Goal: Task Accomplishment & Management: Manage account settings

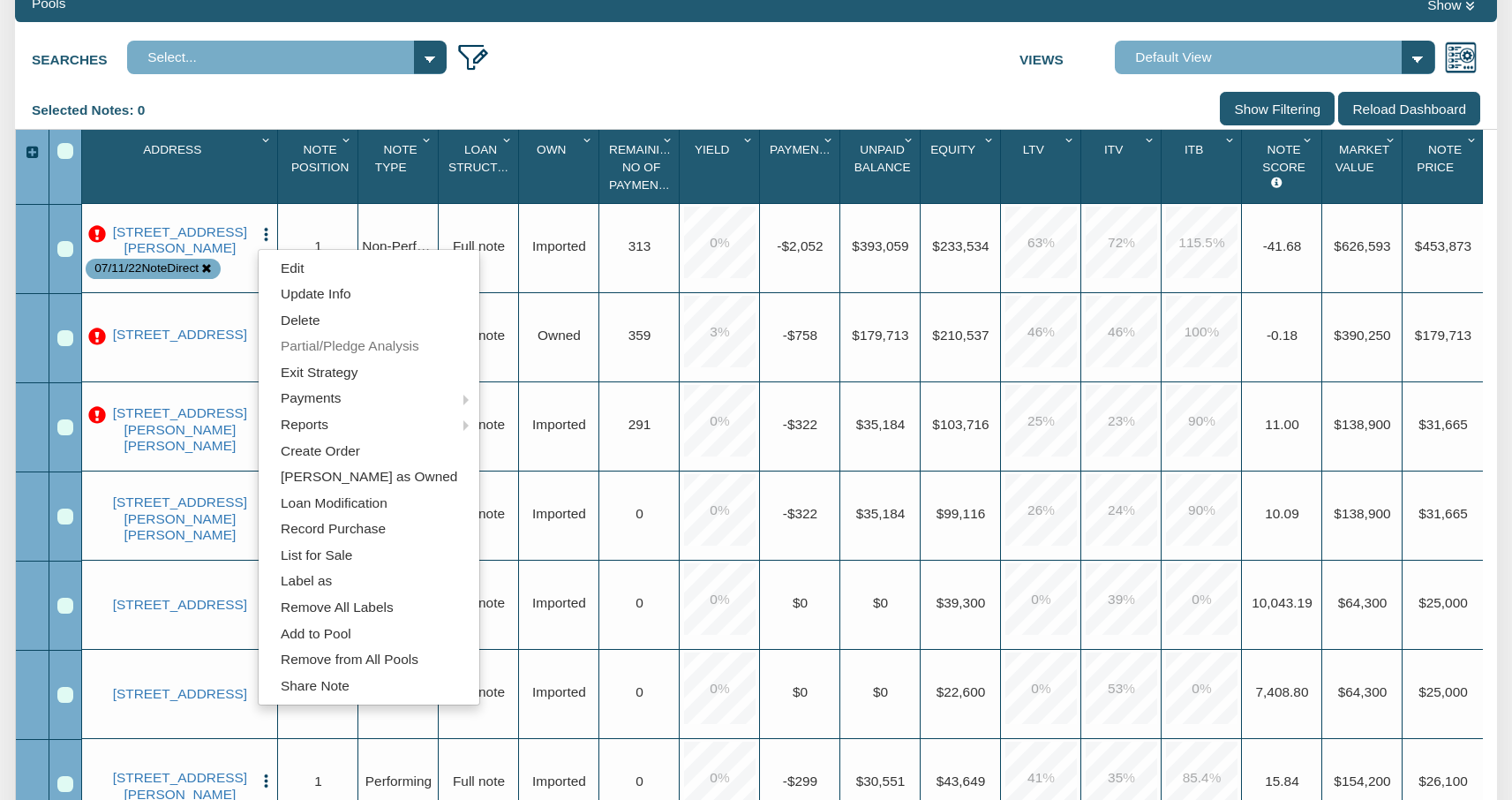
scroll to position [273, 0]
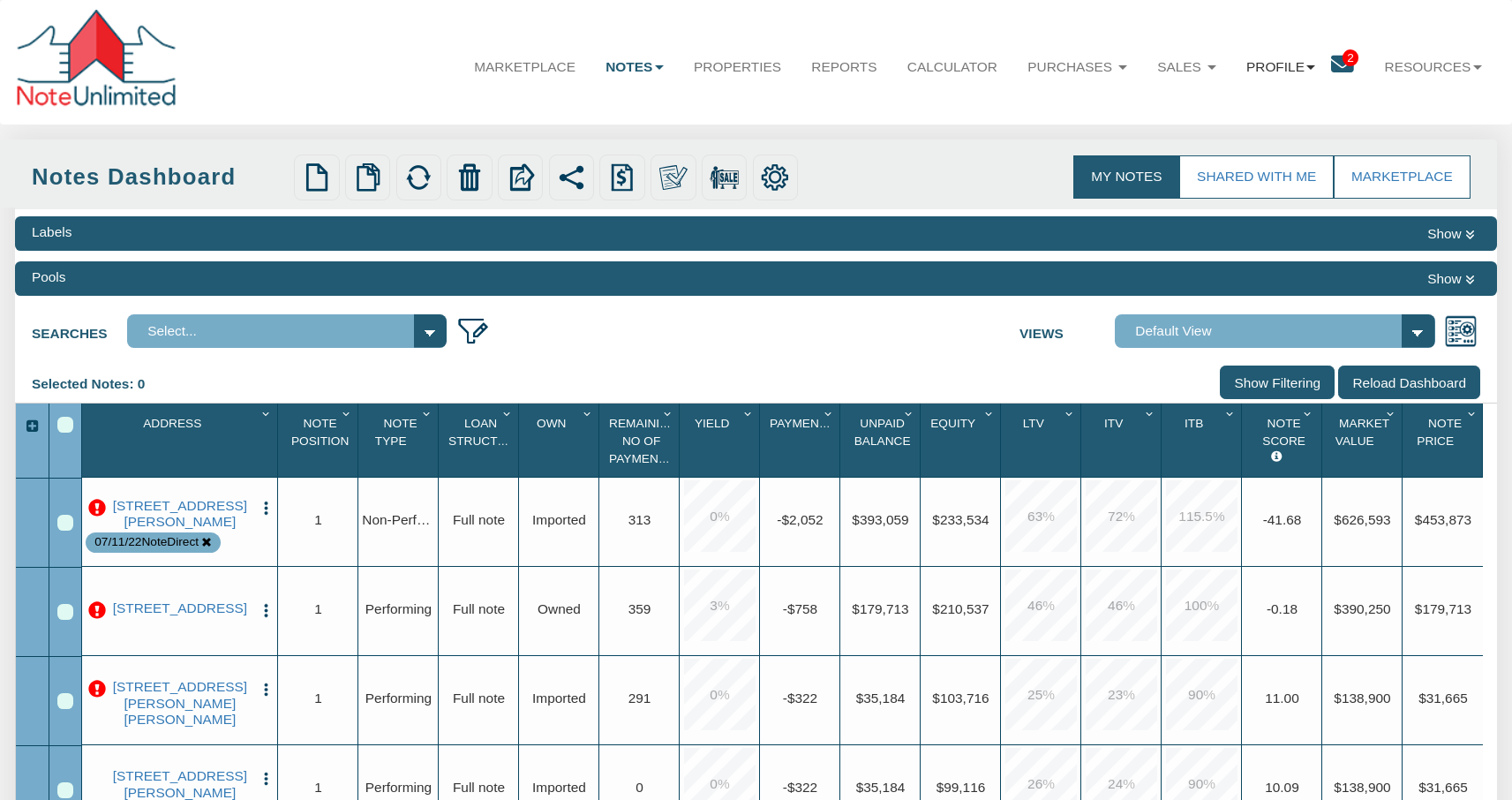
click at [1307, 68] on b at bounding box center [1311, 68] width 9 height 5
click at [1237, 166] on link "Logout" at bounding box center [1280, 165] width 175 height 27
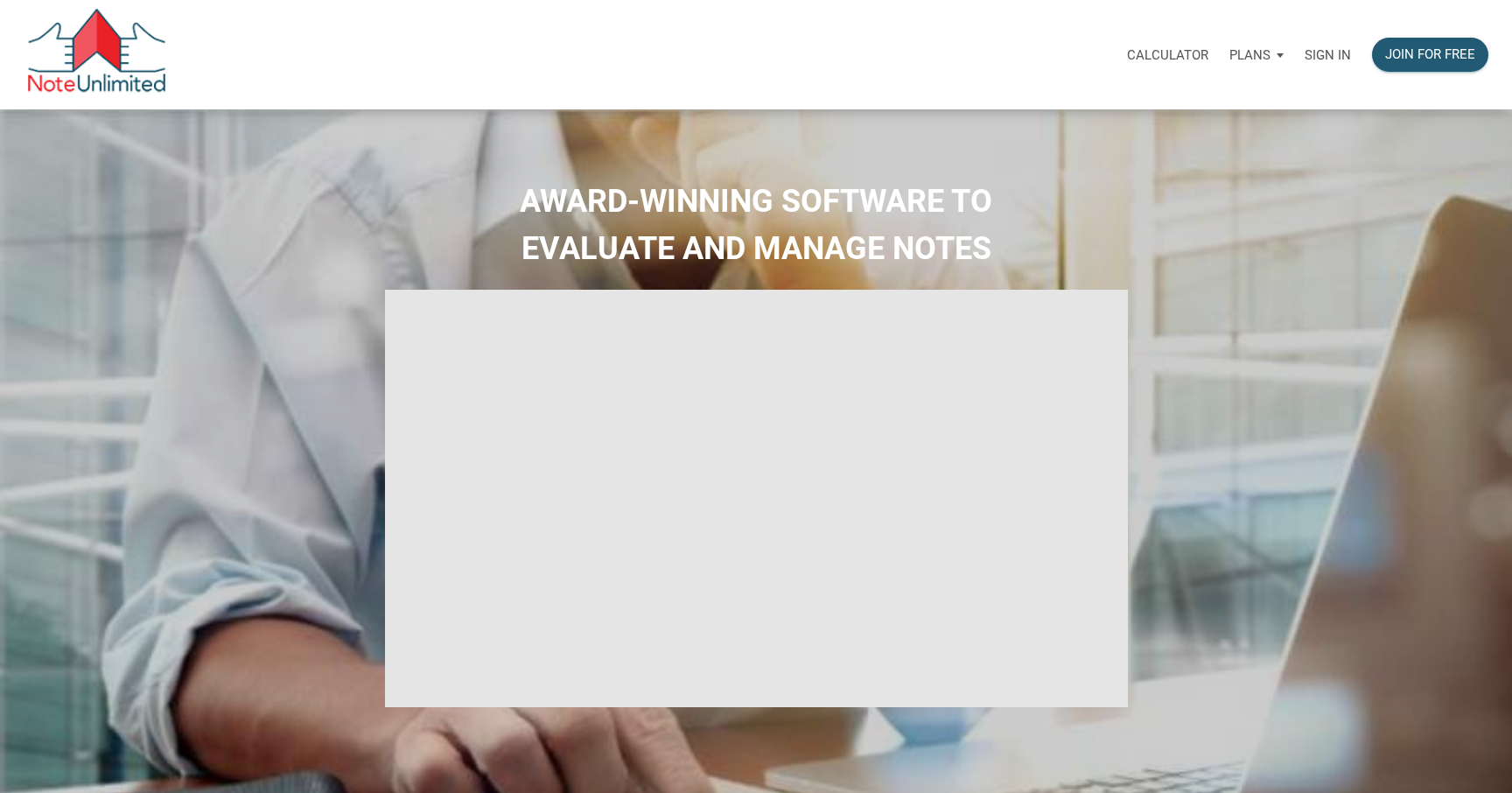
select select
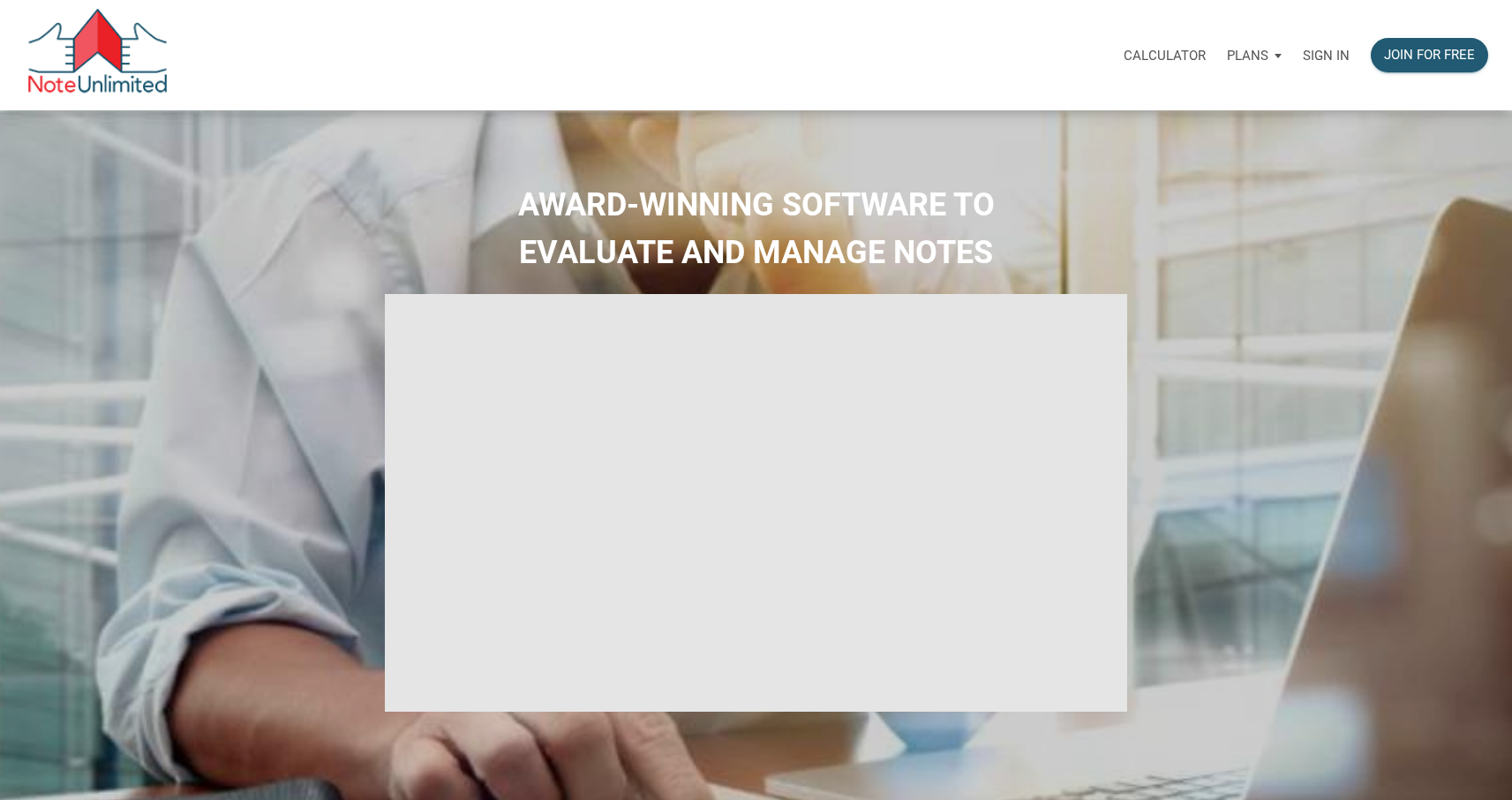
type input "Introduction to new features"
select select
click at [1326, 52] on p "Sign in" at bounding box center [1326, 55] width 47 height 16
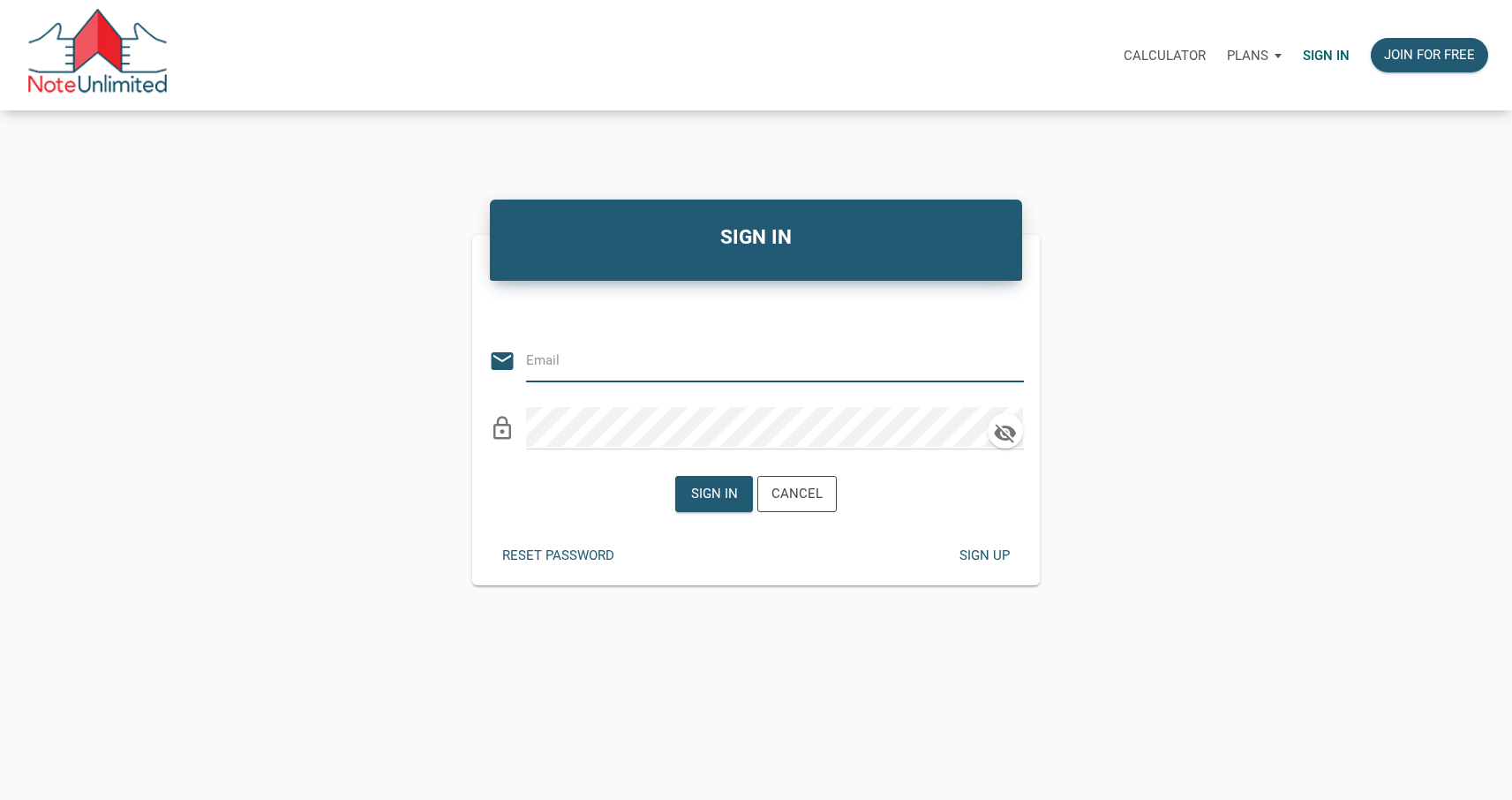
click at [1095, 361] on div "SIGN IN Or Be Classical email lock_outline Sign in Cancel Reset password Sign u…" at bounding box center [756, 390] width 1512 height 390
type input "yakov@noteunlimited.com"
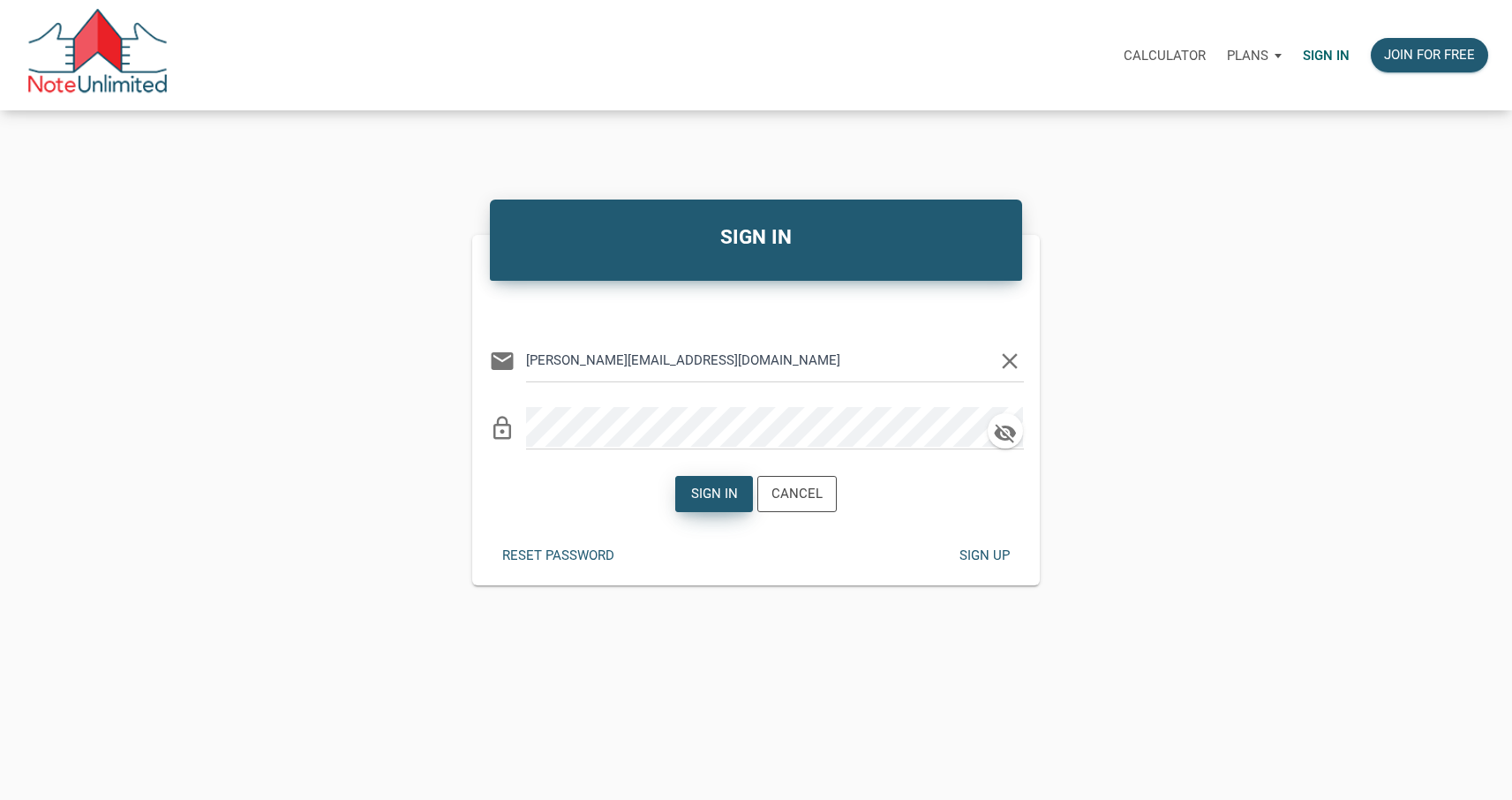
click at [717, 489] on div "Sign in" at bounding box center [714, 494] width 47 height 20
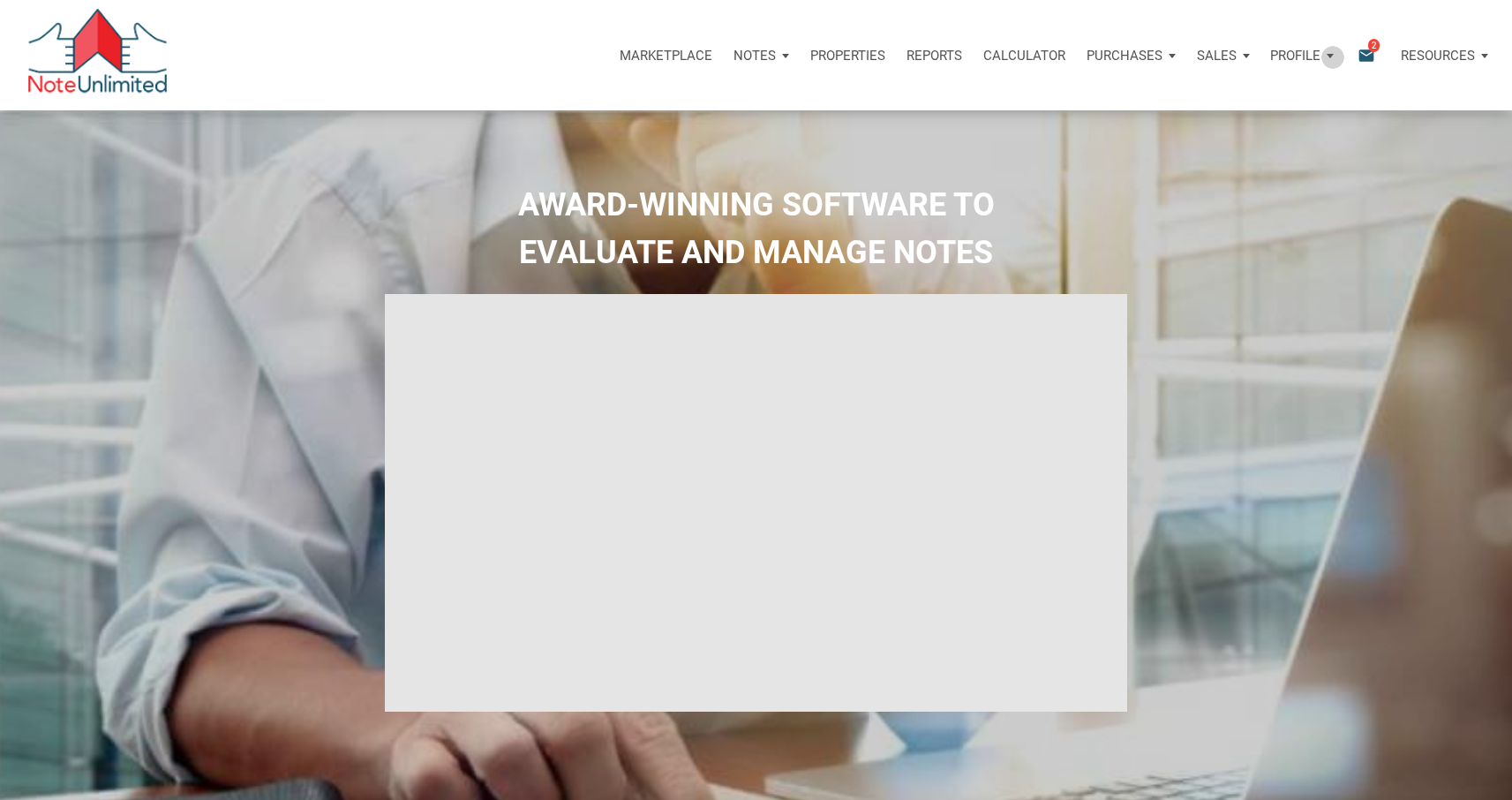
click at [1331, 56] on div "Profile" at bounding box center [1302, 55] width 85 height 53
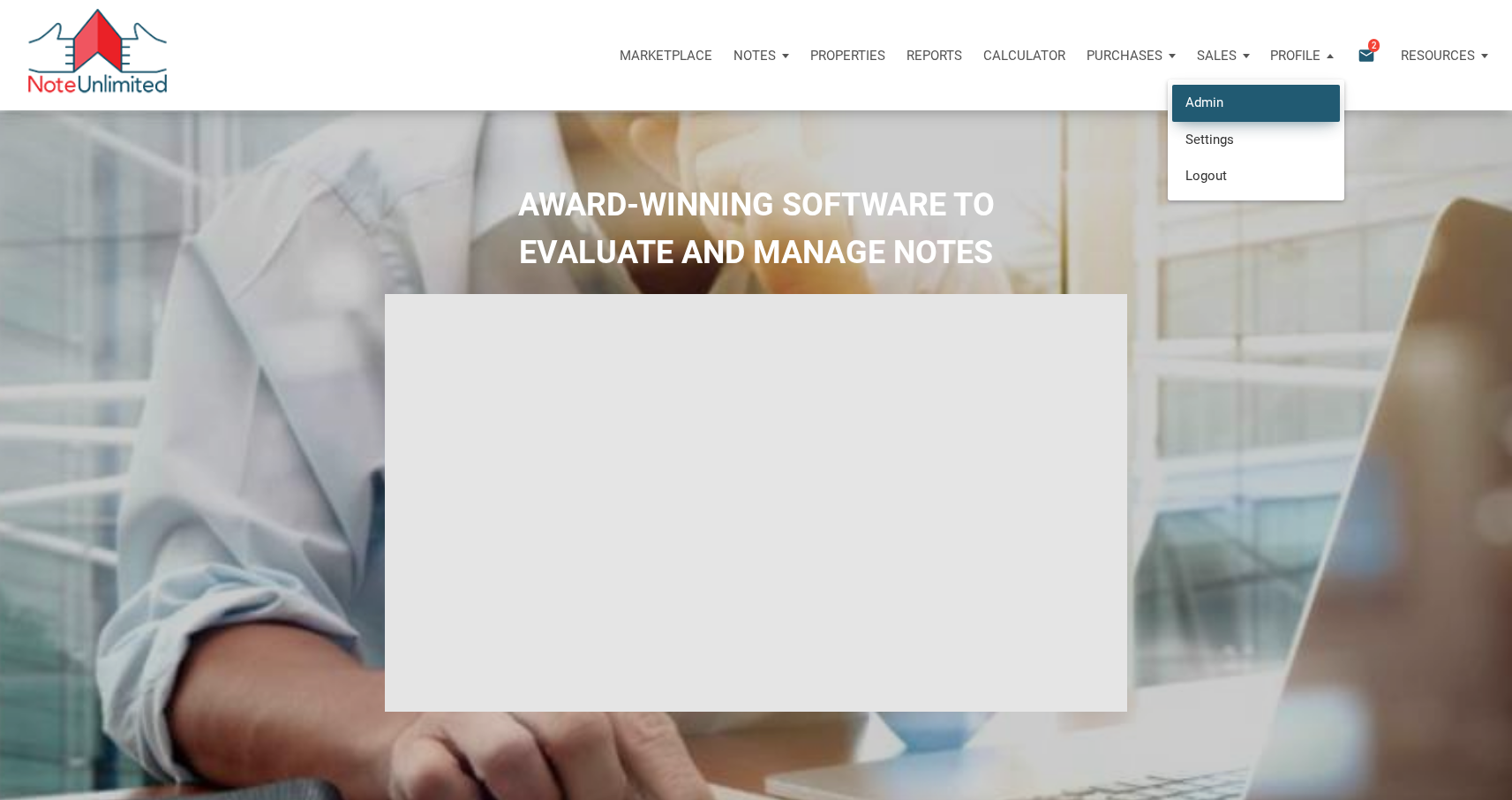
click at [1220, 99] on link "Admin" at bounding box center [1256, 103] width 167 height 36
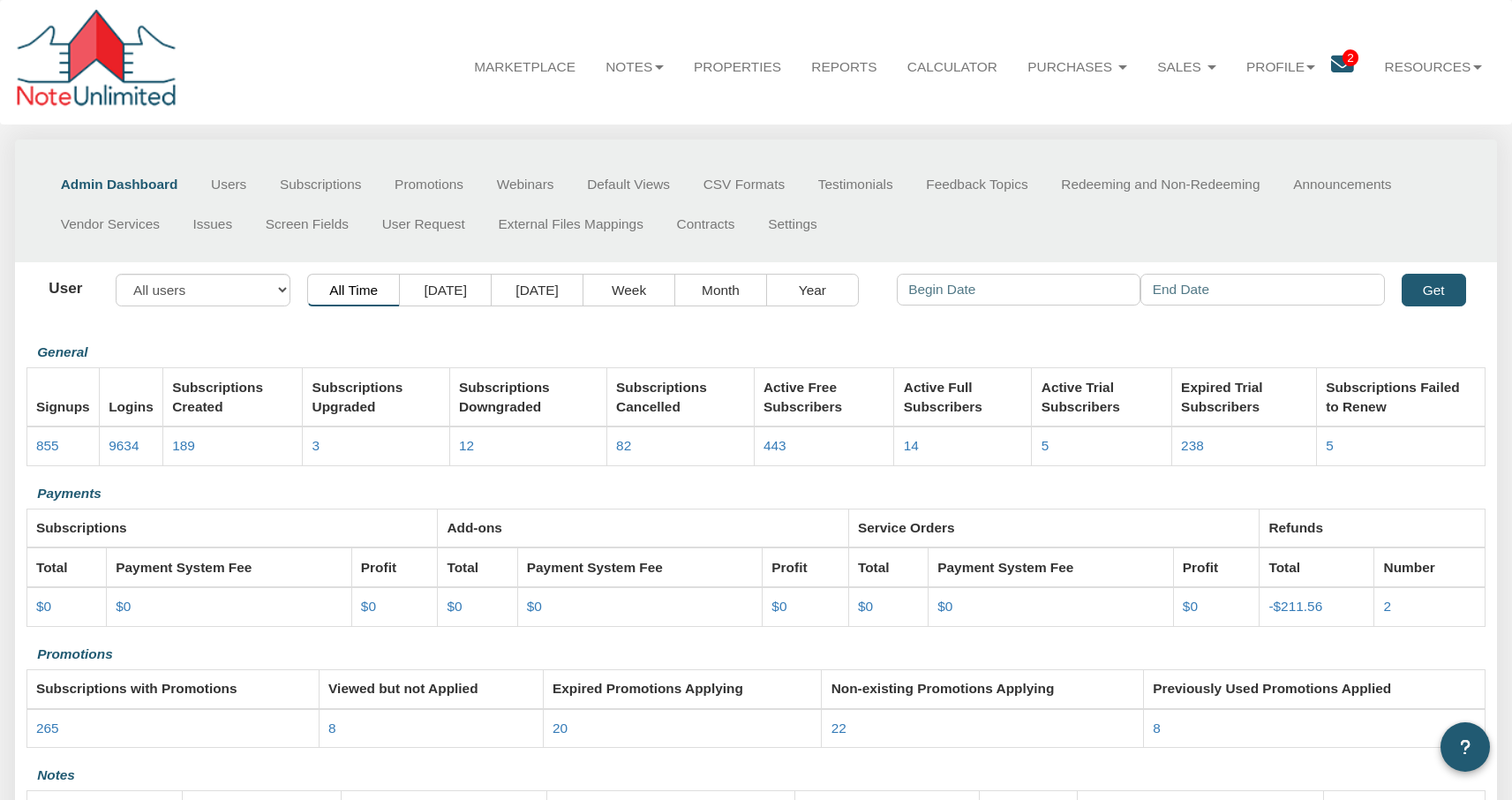
click at [92, 51] on div at bounding box center [97, 62] width 166 height 106
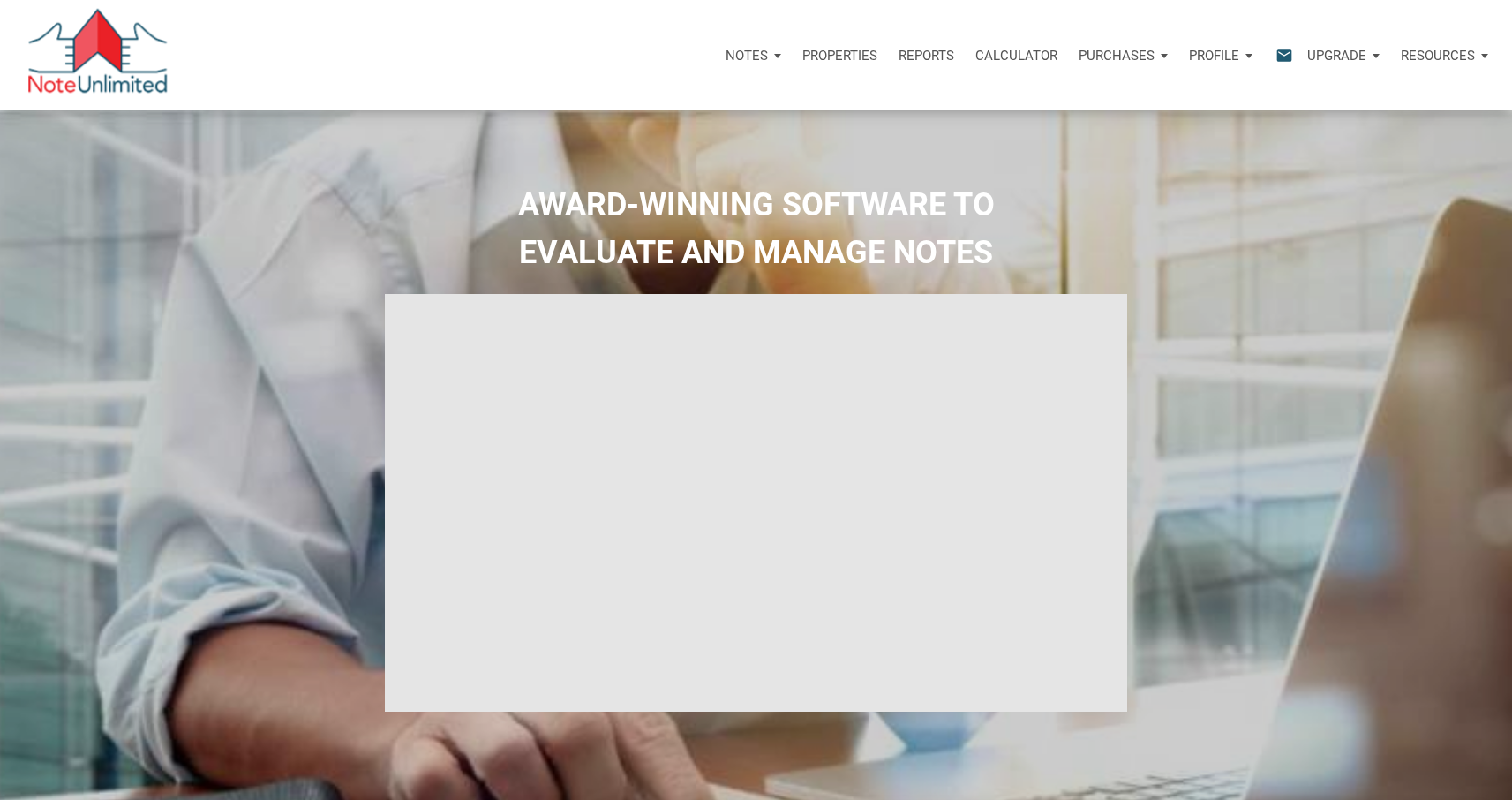
type input "Introduction to new features"
select select
click at [1332, 55] on div "Profile" at bounding box center [1313, 55] width 85 height 53
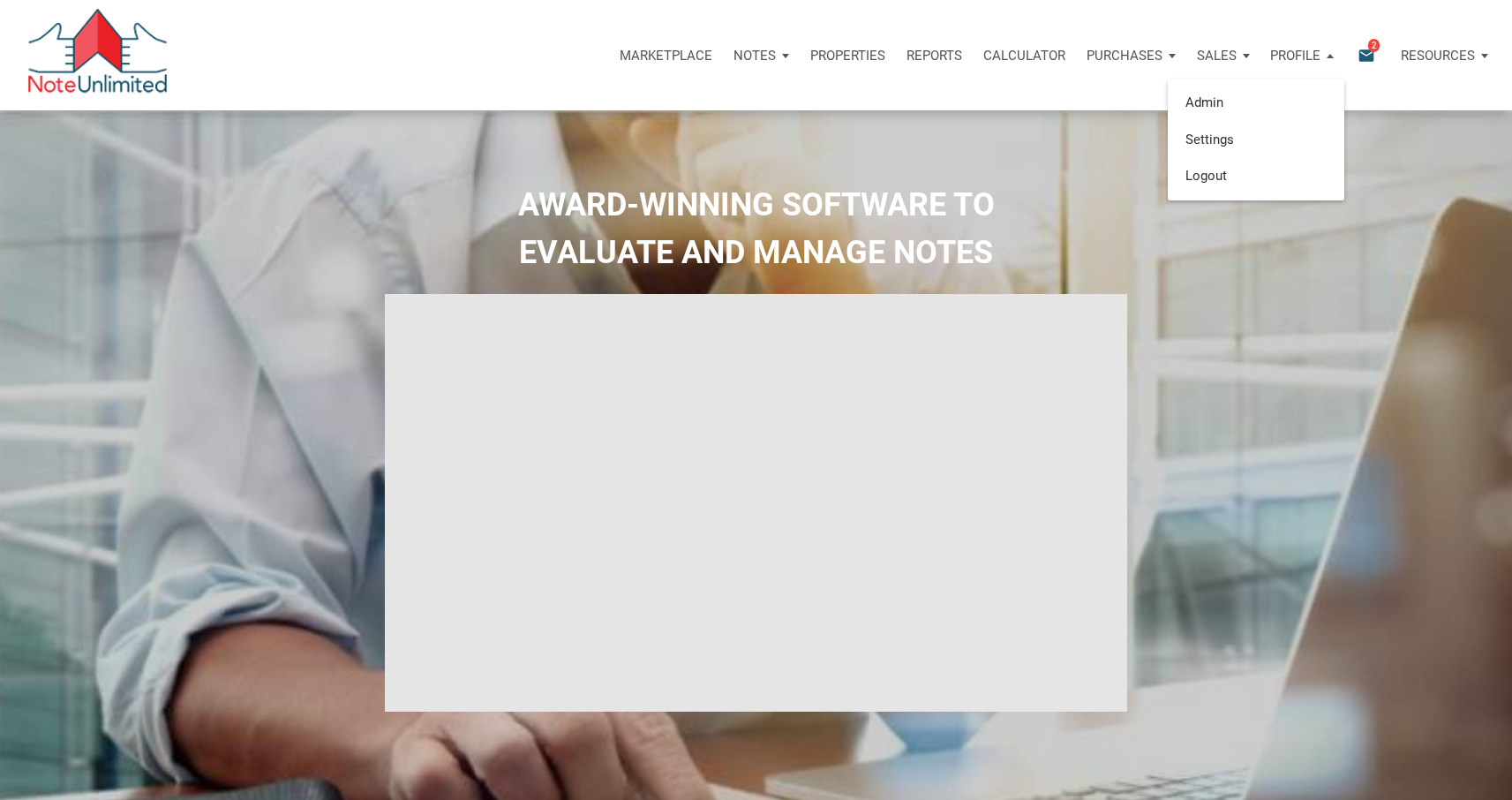
click at [1025, 105] on div "Marketplace Notes Dashboard Transactions Properties Reports Calculator Purchase…" at bounding box center [762, 55] width 1499 height 110
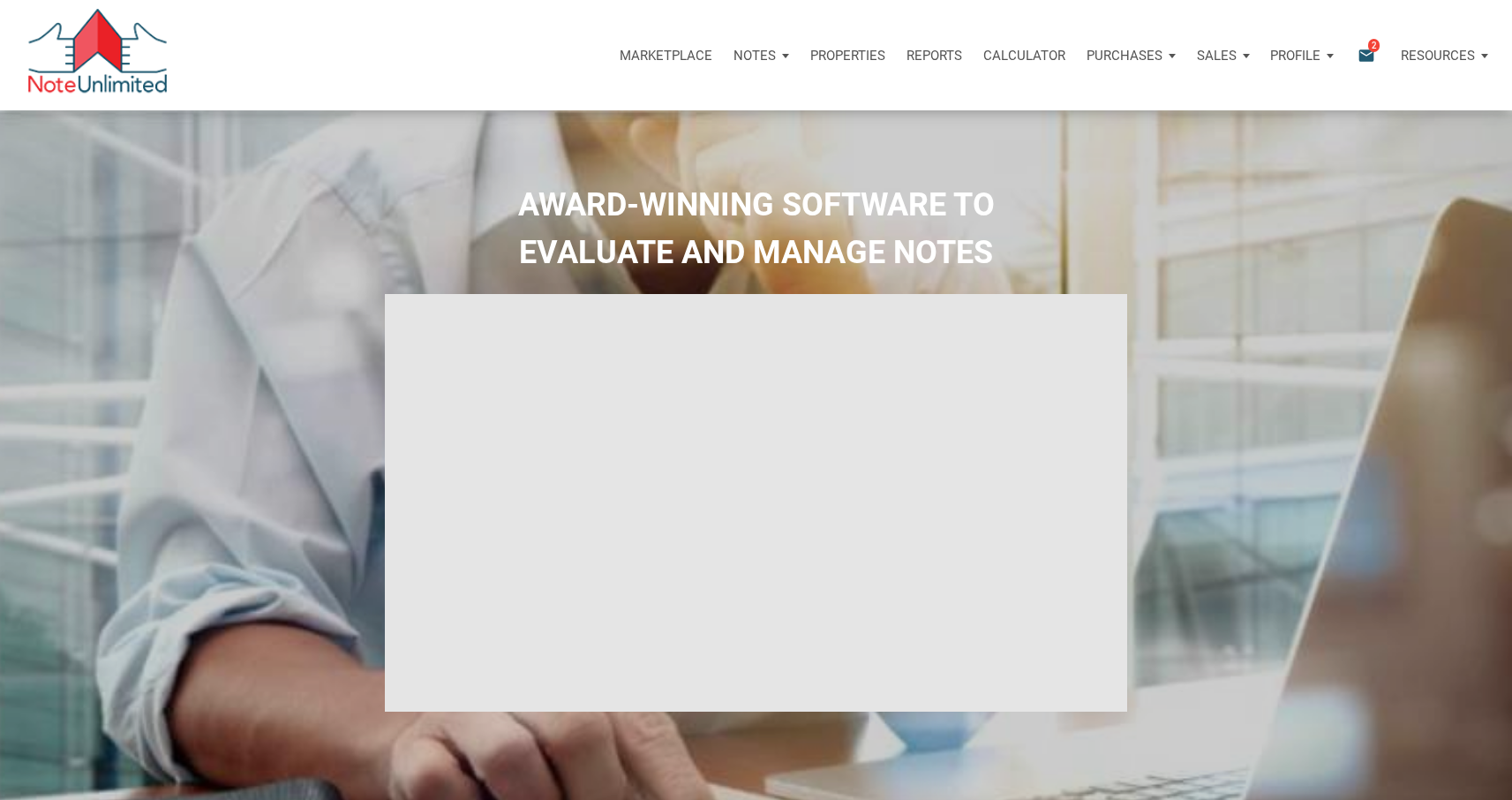
click at [1331, 54] on div "Profile" at bounding box center [1302, 55] width 85 height 53
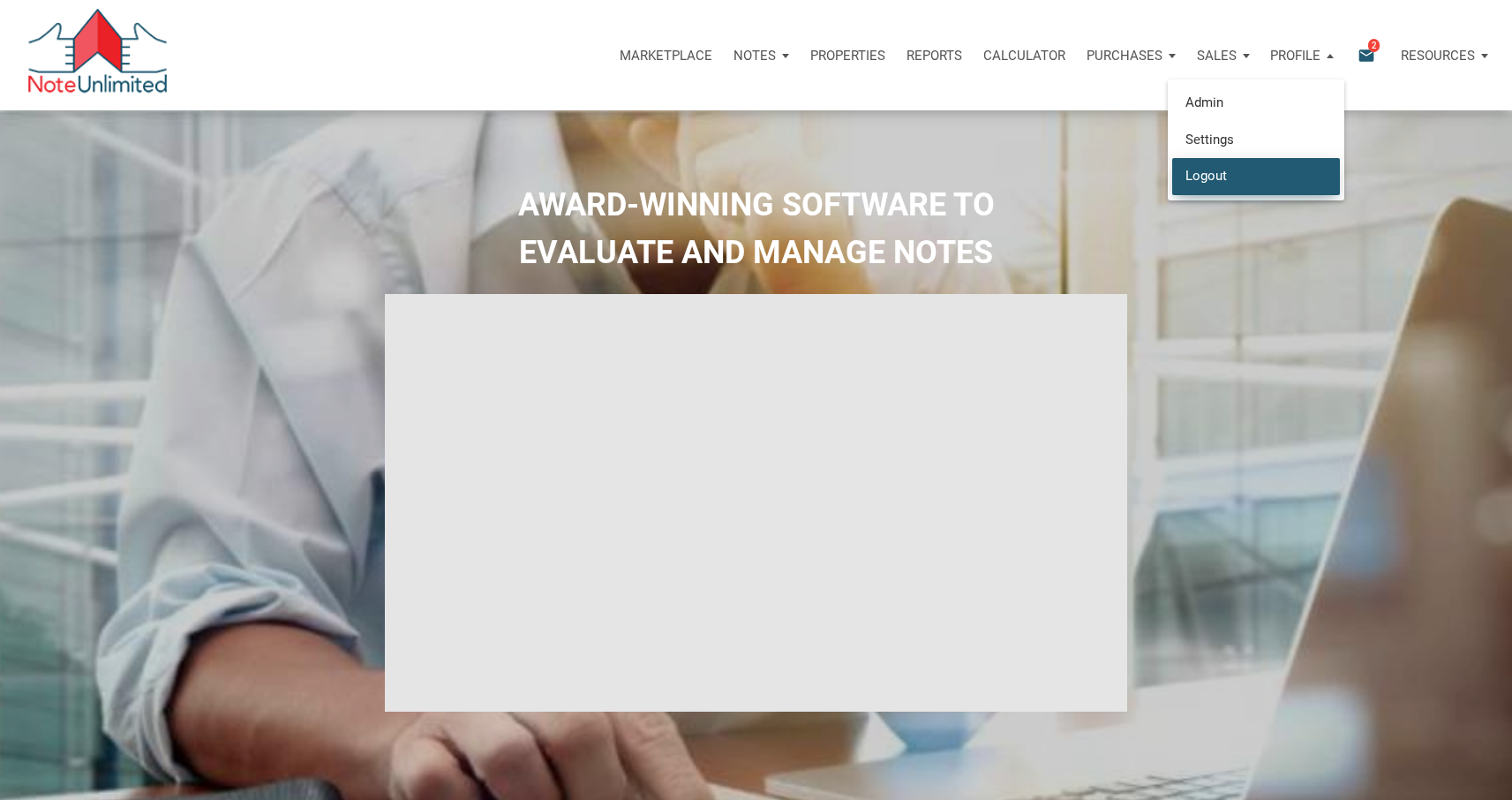
click at [1211, 178] on link "Logout" at bounding box center [1256, 176] width 167 height 36
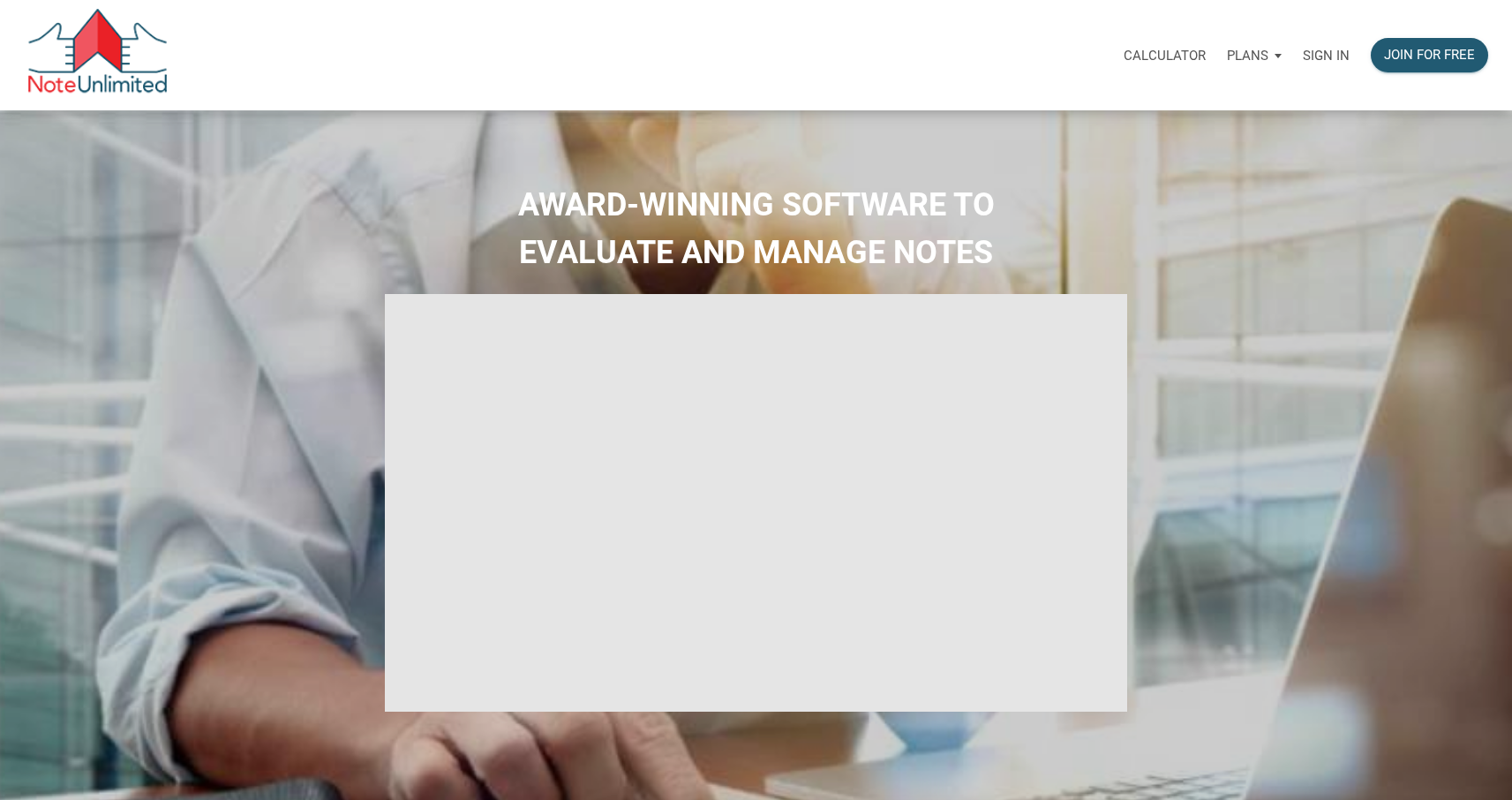
click at [1279, 49] on div "Plans" at bounding box center [1254, 55] width 76 height 53
click at [1186, 106] on link "Personal" at bounding box center [1203, 103] width 167 height 36
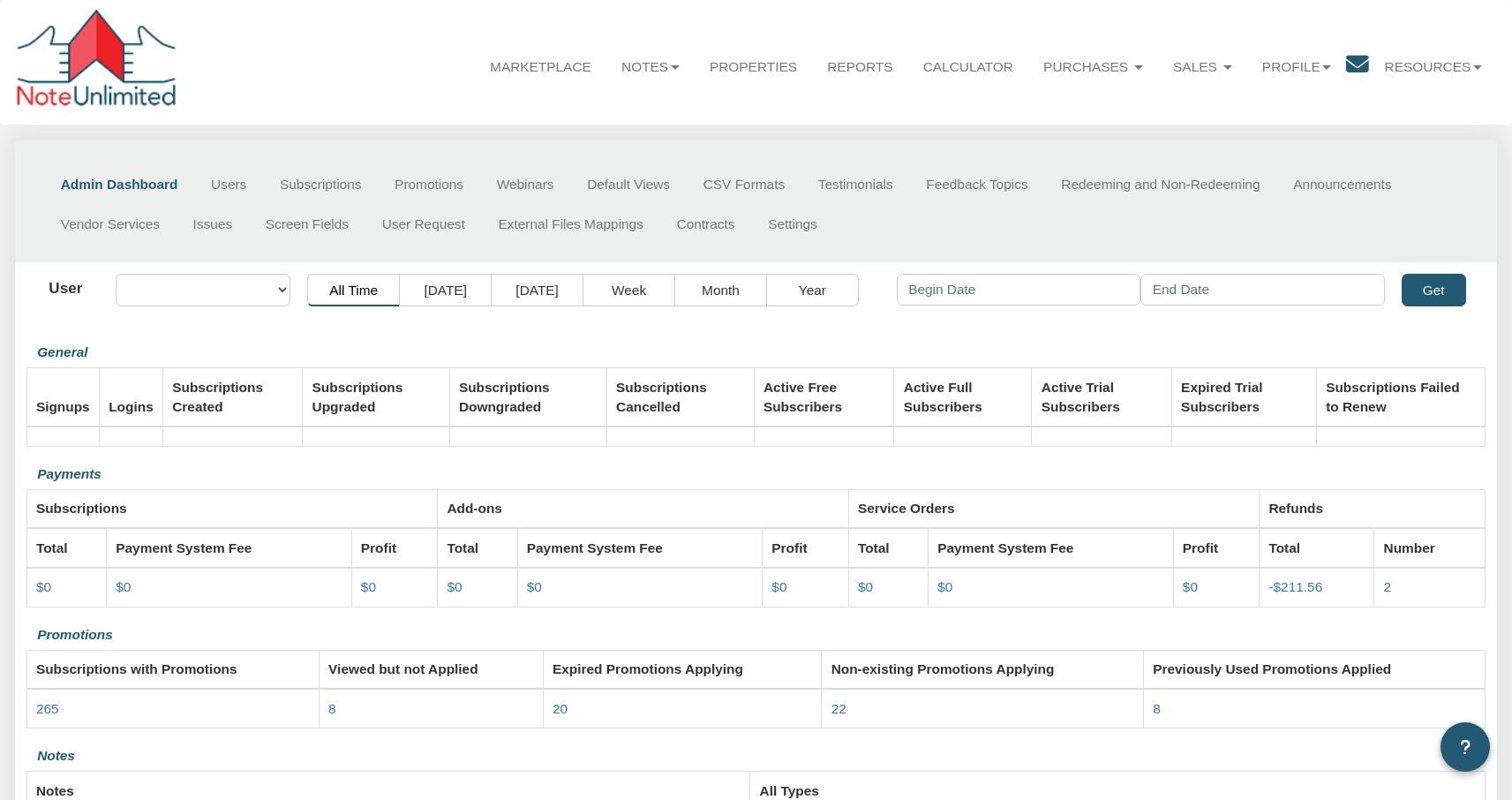
select select "object:45"
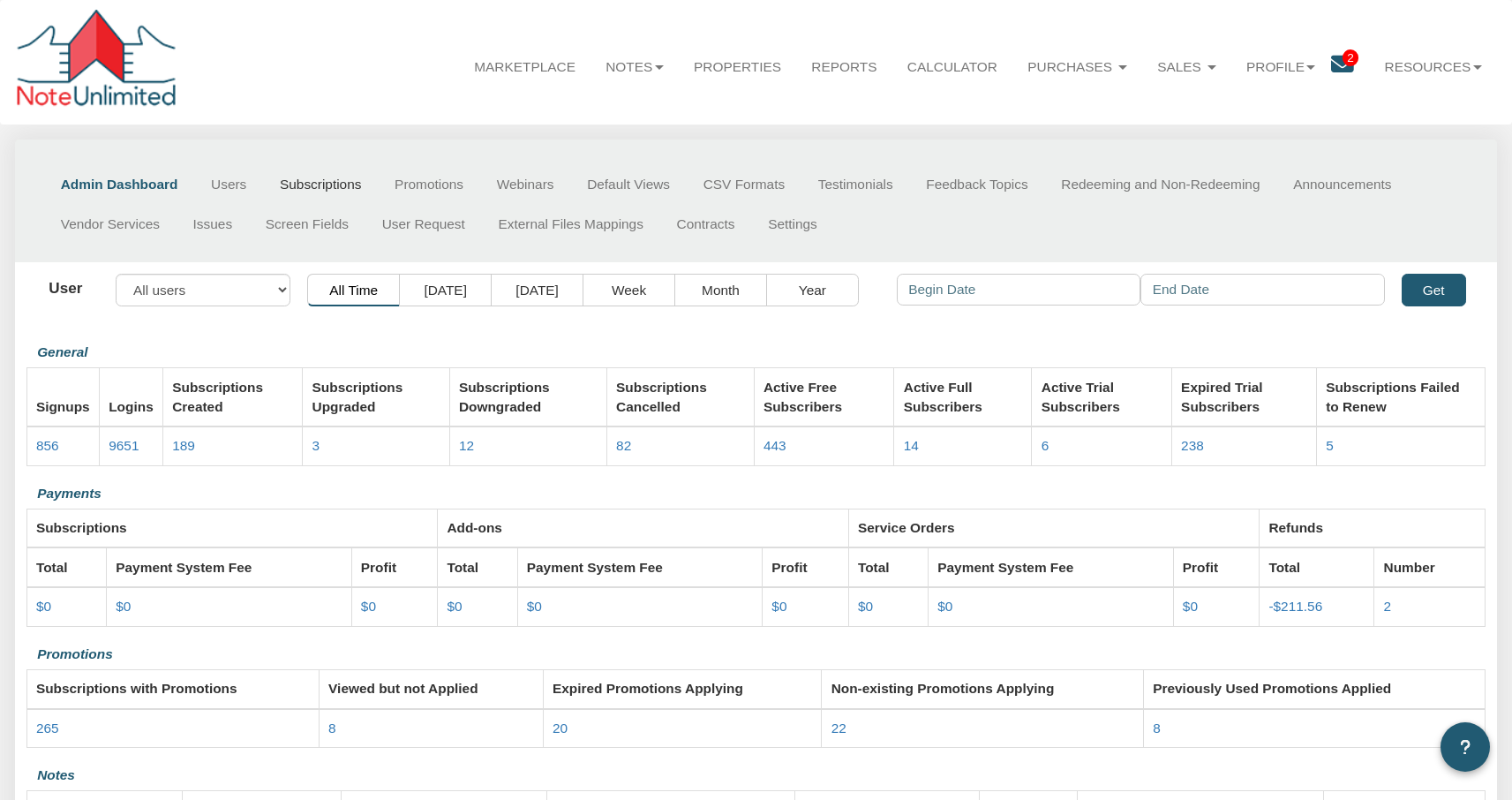
click at [336, 188] on link "Subscriptions" at bounding box center [320, 184] width 115 height 40
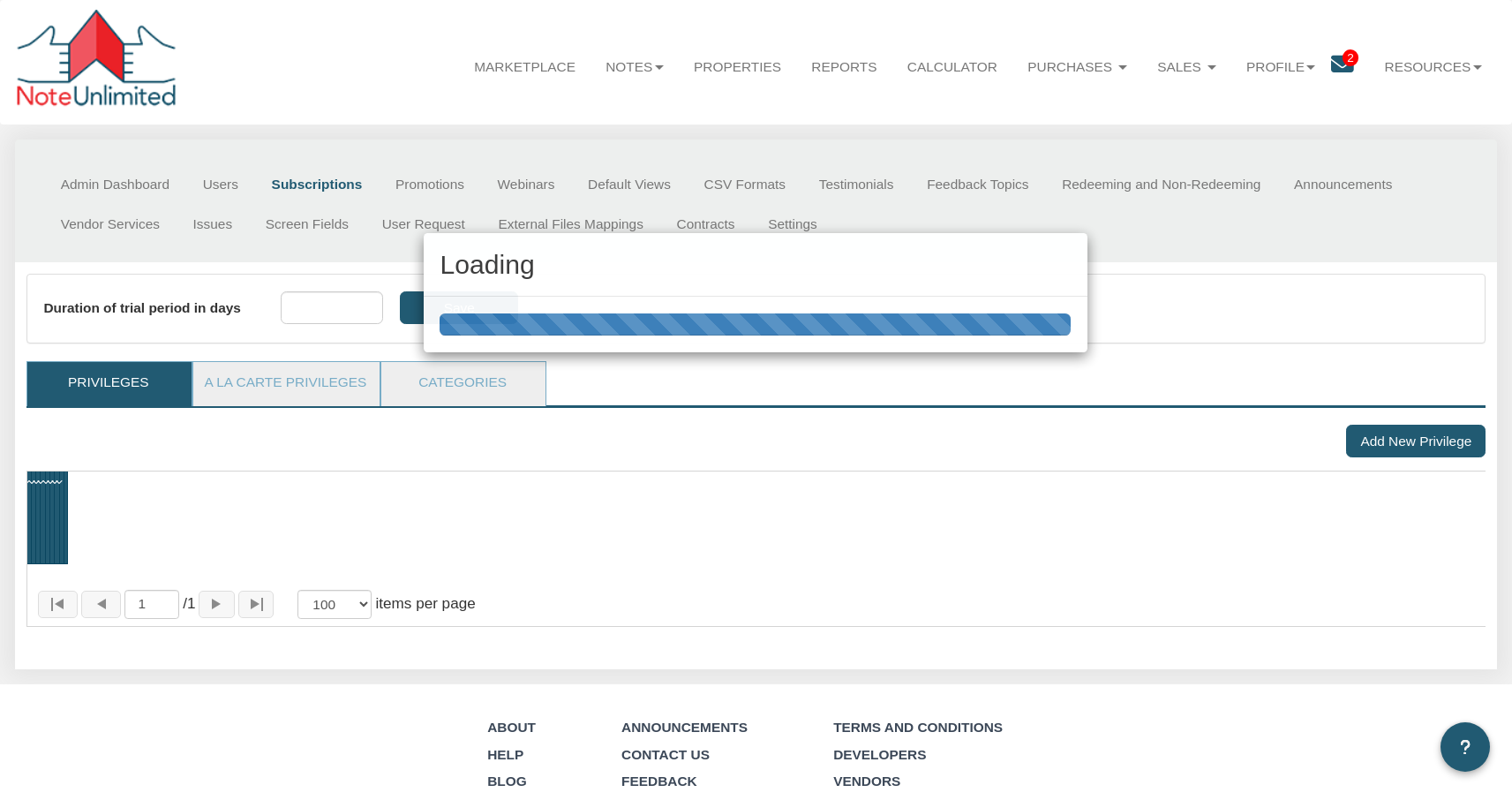
type input "7"
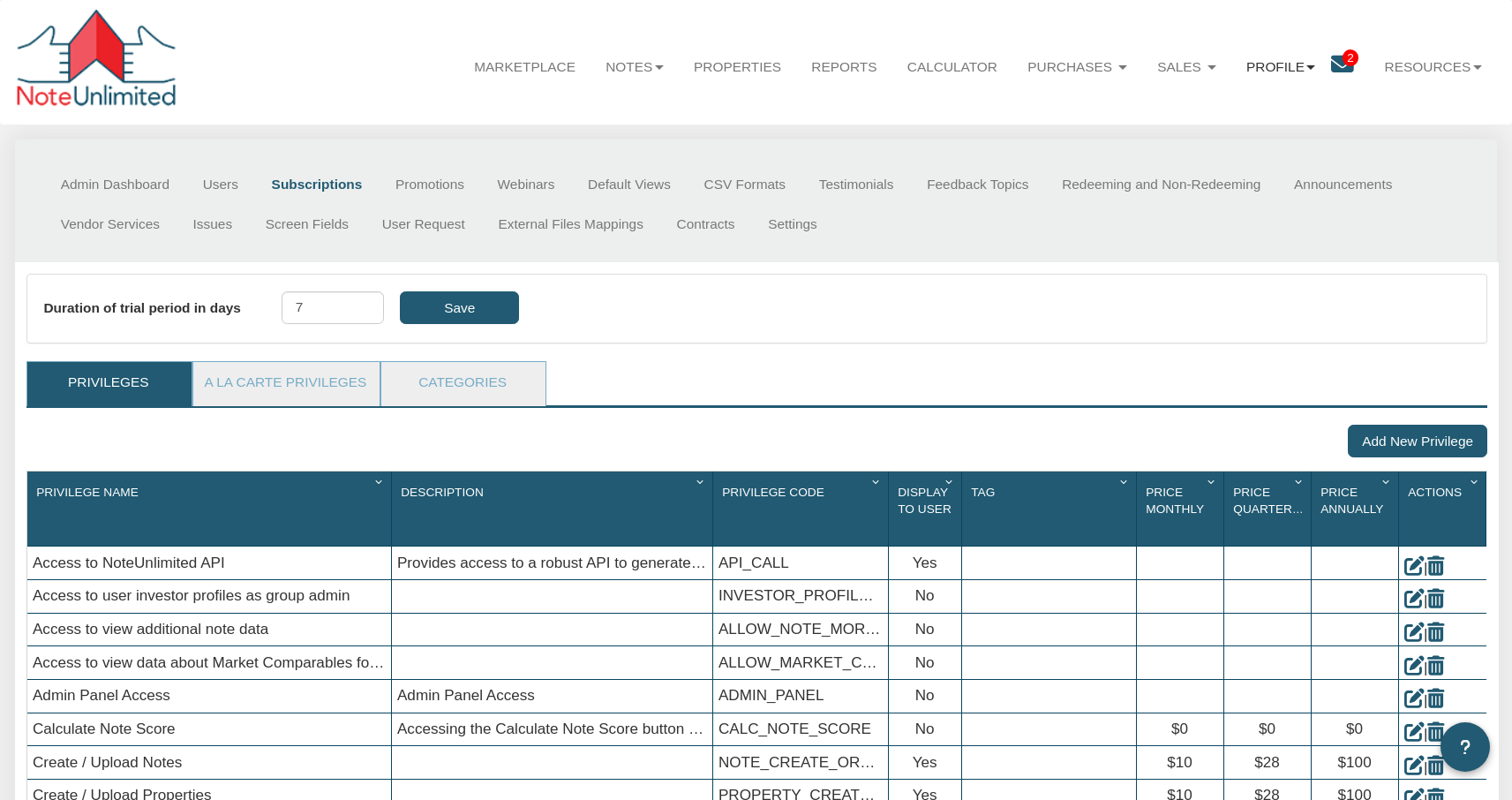
click at [1311, 68] on b at bounding box center [1311, 68] width 9 height 5
click at [1240, 170] on link "Logout" at bounding box center [1280, 165] width 175 height 27
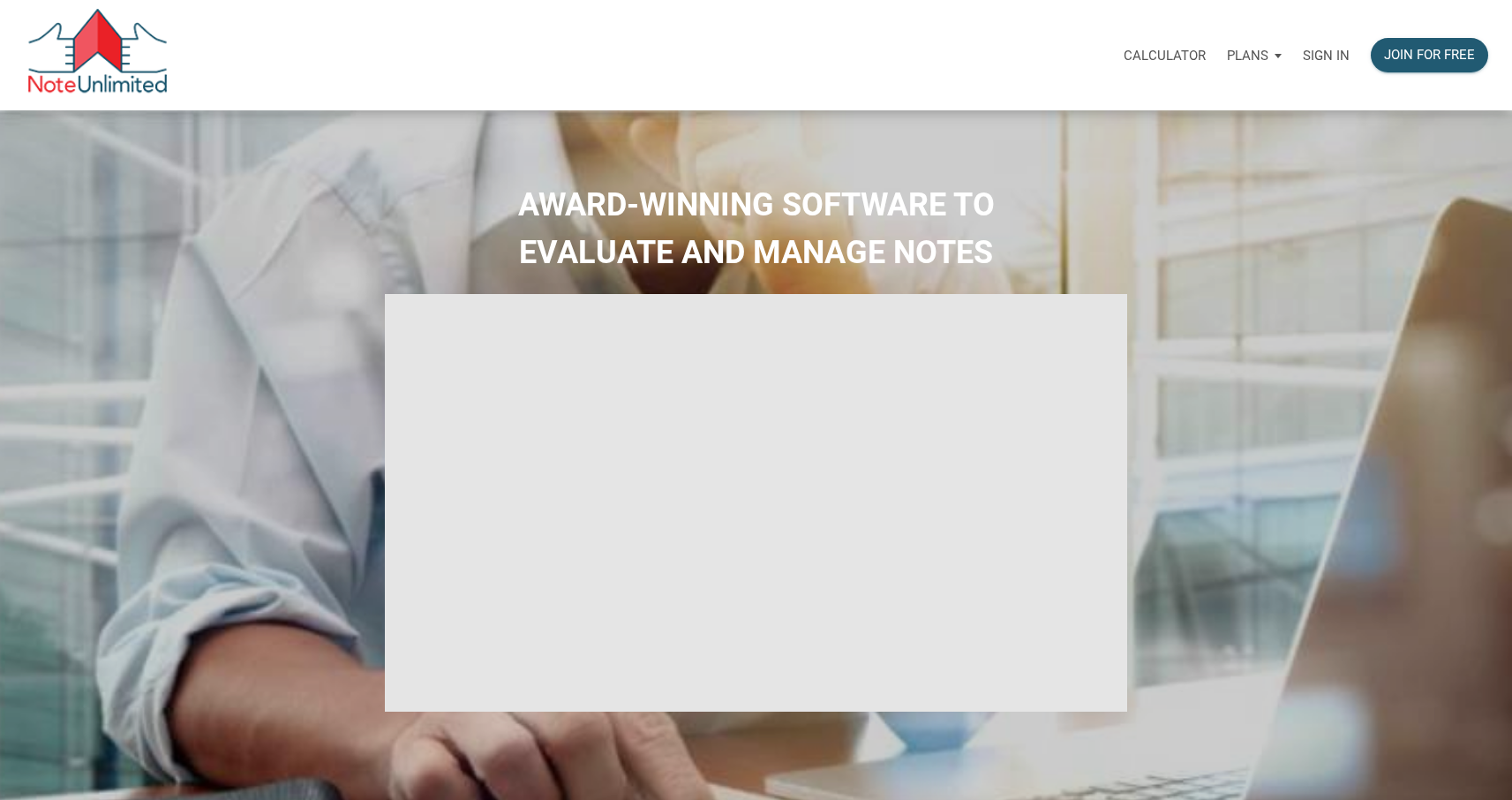
click at [1278, 53] on div "Plans" at bounding box center [1254, 55] width 76 height 53
click at [1174, 101] on link "Personal" at bounding box center [1203, 103] width 167 height 36
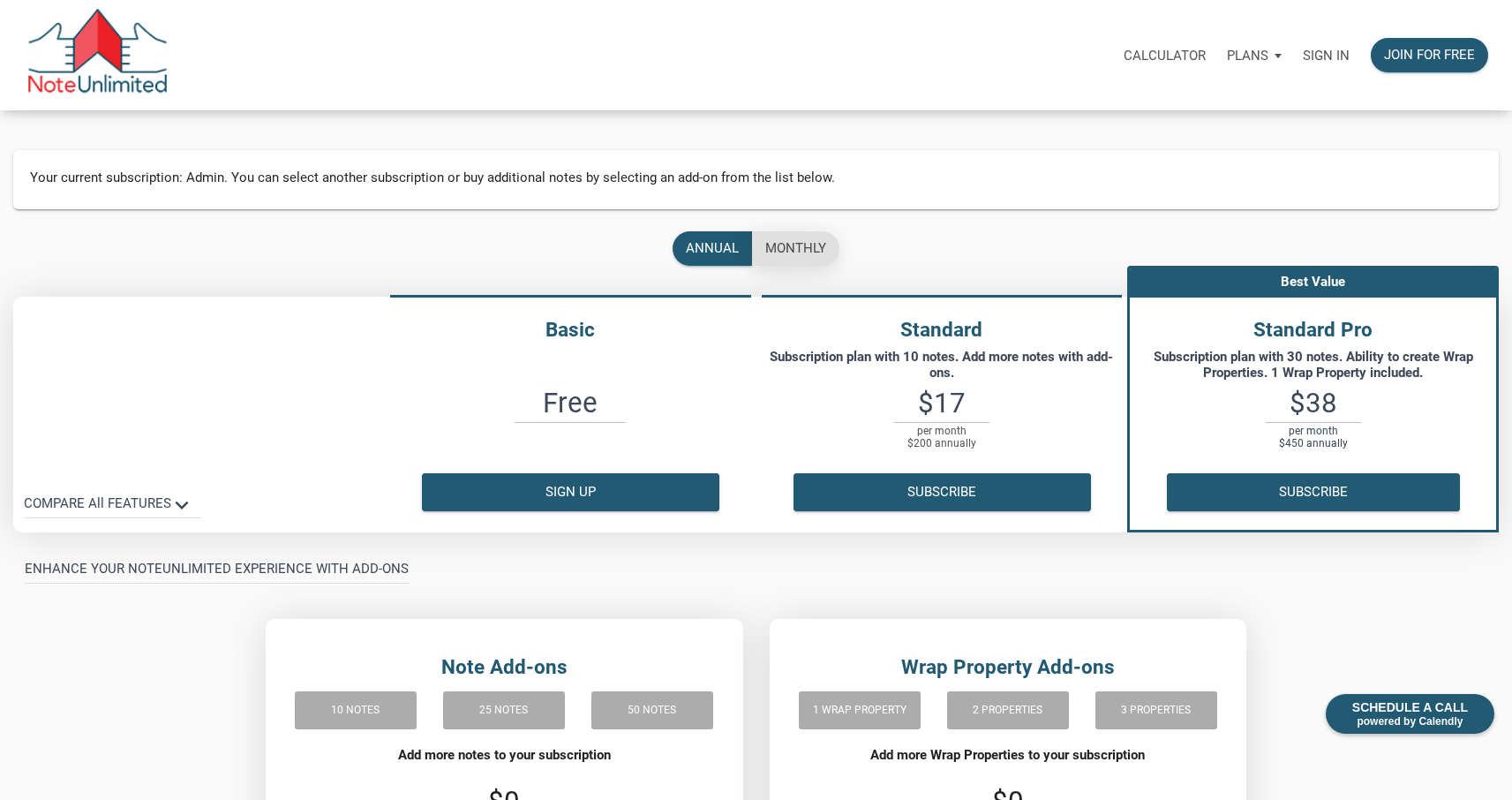
click at [792, 245] on div "monthly" at bounding box center [796, 249] width 61 height 20
click at [707, 244] on div "annual" at bounding box center [712, 249] width 53 height 20
click at [802, 245] on div "monthly" at bounding box center [796, 249] width 61 height 20
click at [713, 246] on div "annual" at bounding box center [712, 249] width 53 height 20
click at [797, 245] on div "monthly" at bounding box center [796, 249] width 61 height 20
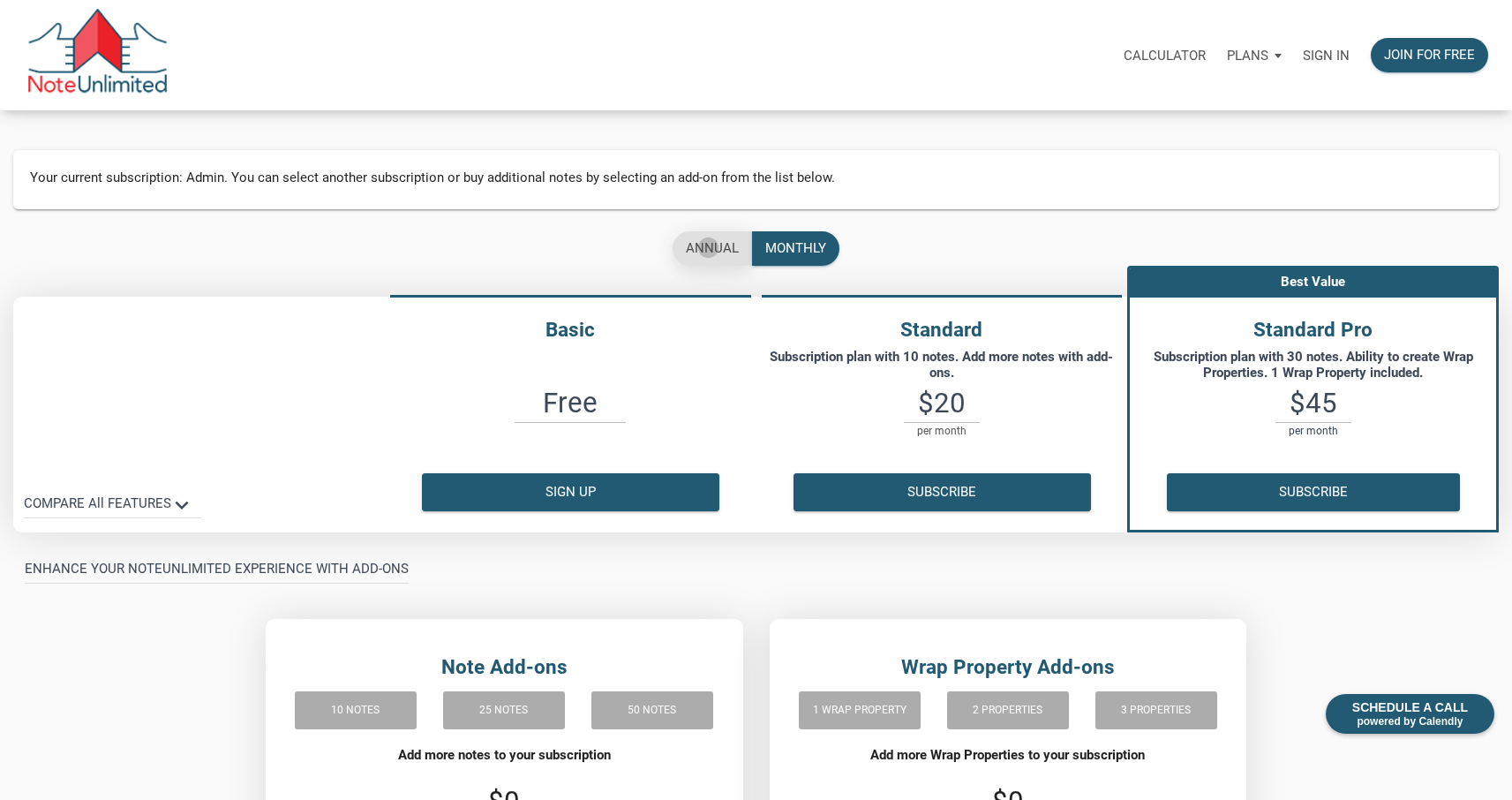
click at [708, 248] on div "annual" at bounding box center [712, 249] width 53 height 20
